Goal: Task Accomplishment & Management: Manage account settings

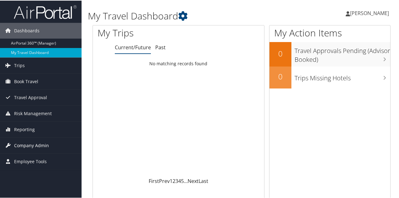
click at [42, 140] on span "Company Admin" at bounding box center [31, 145] width 35 height 16
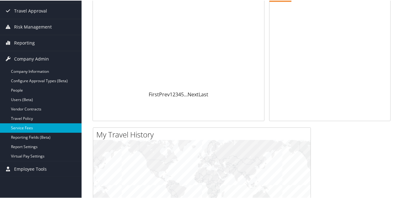
scroll to position [87, 0]
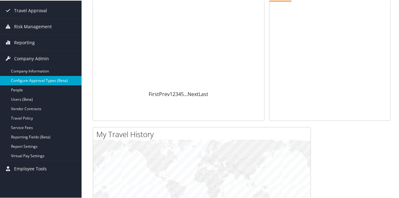
click at [41, 78] on link "Configure Approval Types (Beta)" at bounding box center [41, 79] width 82 height 9
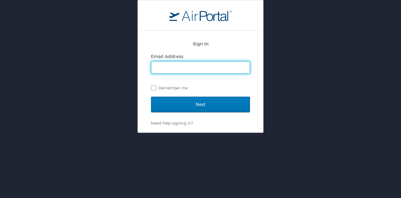
click at [186, 66] on input "Email Address" at bounding box center [200, 67] width 98 height 12
type input "kpatredis@plu.edu"
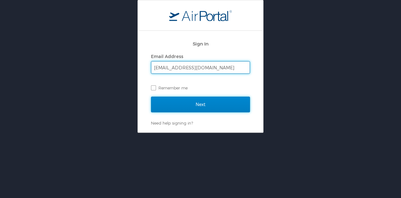
click at [197, 104] on input "Next" at bounding box center [200, 105] width 99 height 16
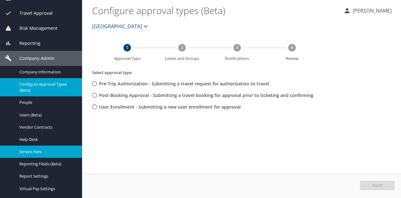
scroll to position [77, 0]
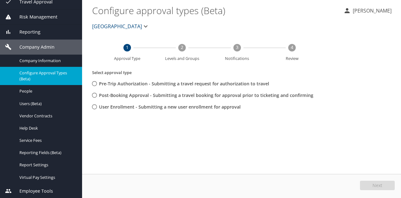
click at [41, 46] on span "Company Admin" at bounding box center [33, 47] width 43 height 7
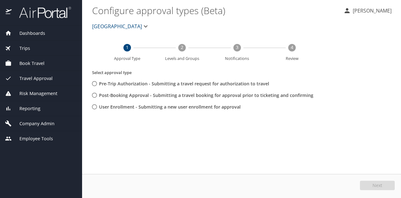
scroll to position [0, 0]
click at [47, 122] on span "Company Admin" at bounding box center [33, 123] width 43 height 7
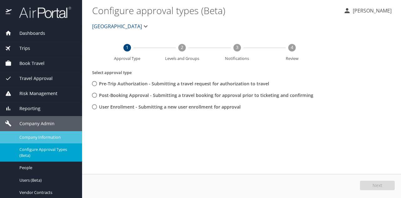
click at [45, 135] on span "Company Information" at bounding box center [46, 137] width 55 height 6
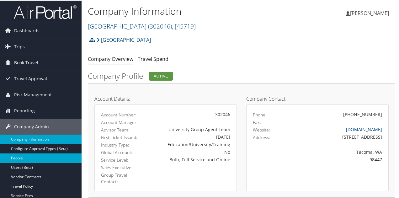
click at [25, 157] on link "People" at bounding box center [41, 157] width 82 height 9
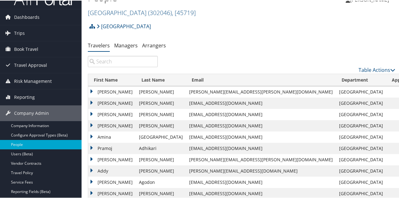
scroll to position [14, 0]
click at [116, 64] on input "search" at bounding box center [123, 60] width 70 height 11
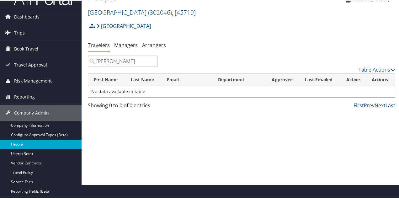
type input "angie"
click at [154, 62] on input "angie" at bounding box center [123, 60] width 70 height 11
click at [152, 61] on input "angie" at bounding box center [123, 60] width 70 height 11
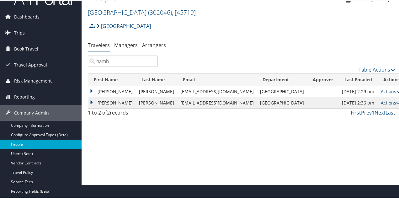
type input "hamb"
click at [381, 103] on link "Actions" at bounding box center [391, 102] width 20 height 6
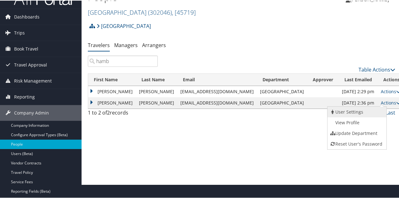
click at [367, 111] on link "User Settings" at bounding box center [356, 111] width 58 height 11
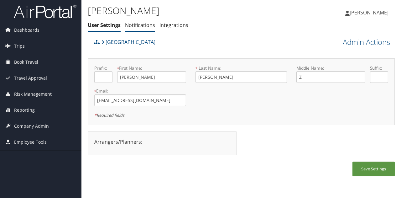
click at [143, 24] on link "Notifications" at bounding box center [140, 25] width 30 height 7
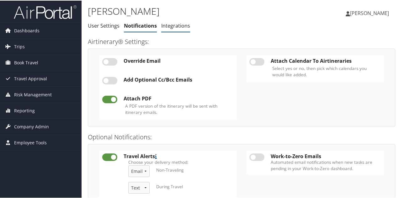
click at [176, 24] on link "Integrations" at bounding box center [175, 25] width 29 height 7
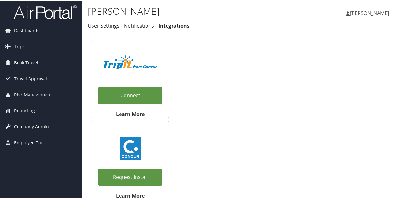
scroll to position [4, 0]
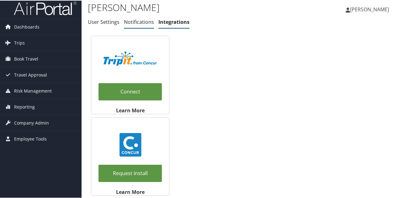
click at [126, 26] on li "Notifications" at bounding box center [139, 21] width 30 height 11
click at [107, 23] on link "User Settings" at bounding box center [104, 21] width 32 height 7
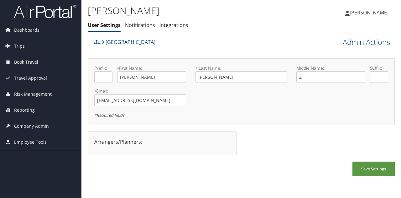
click at [367, 39] on link "Admin Actions" at bounding box center [366, 42] width 47 height 11
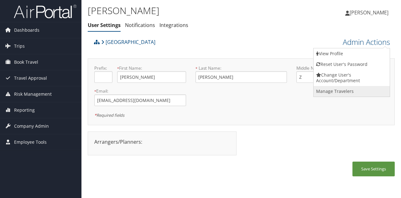
click at [355, 92] on link "Manage Travelers" at bounding box center [352, 91] width 76 height 11
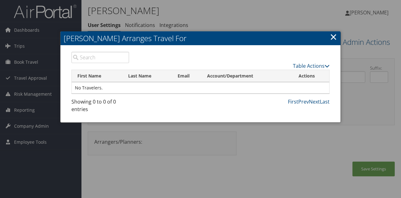
click at [329, 34] on h2 "[PERSON_NAME] Arranges Travel For" at bounding box center [201, 38] width 280 height 14
click at [333, 37] on link "×" at bounding box center [333, 36] width 7 height 13
